Goal: Communication & Community: Ask a question

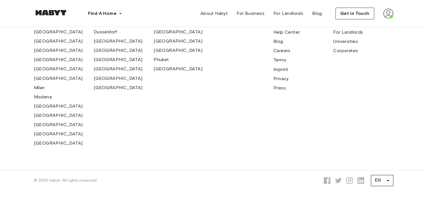
scroll to position [511, 0]
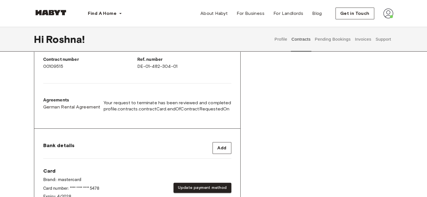
scroll to position [146, 0]
click at [371, 38] on button "Invoices" at bounding box center [363, 39] width 18 height 25
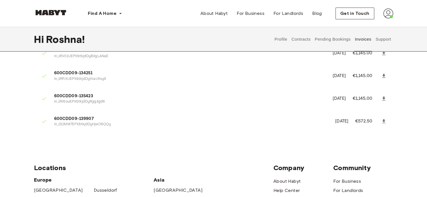
click at [387, 38] on button "Support" at bounding box center [383, 39] width 17 height 25
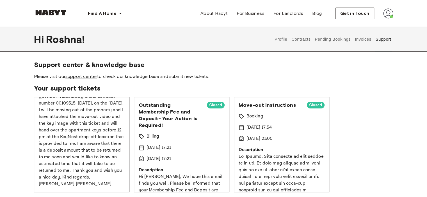
click at [100, 140] on p "Hello Habyt Team, My name is [PERSON_NAME] [PERSON_NAME]. I was staying at Haby…" at bounding box center [82, 130] width 86 height 115
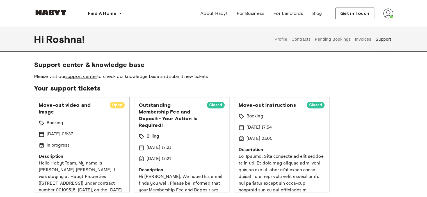
click at [86, 75] on link "support center" at bounding box center [81, 76] width 32 height 5
click at [115, 105] on span "Open" at bounding box center [117, 106] width 15 height 6
click at [87, 79] on link "support center" at bounding box center [81, 76] width 32 height 5
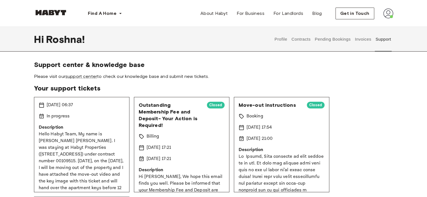
scroll to position [30, 0]
click at [43, 135] on p "Hello Habyt Team, My name is [PERSON_NAME] [PERSON_NAME]. I was staying at Haby…" at bounding box center [82, 187] width 86 height 115
click at [72, 135] on p "Hello Habyt Team, My name is [PERSON_NAME] [PERSON_NAME]. I was staying at Haby…" at bounding box center [82, 187] width 86 height 115
copy p "Hello Habyt Team"
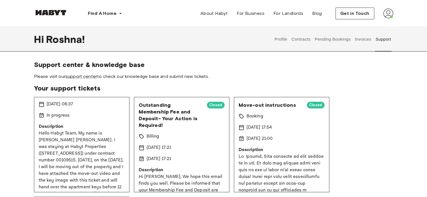
click at [104, 141] on p "Hello Habyt Team, My name is [PERSON_NAME] [PERSON_NAME]. I was staying at Haby…" at bounding box center [82, 187] width 86 height 115
click at [47, 161] on p "Hello Habyt Team, My name is [PERSON_NAME] [PERSON_NAME]. I was staying at Haby…" at bounding box center [82, 187] width 86 height 115
copy p "00109515"
click at [92, 162] on p "Hello Habyt Team, My name is [PERSON_NAME] [PERSON_NAME]. I was staying at Haby…" at bounding box center [82, 187] width 86 height 115
